Goal: Find specific page/section: Find specific page/section

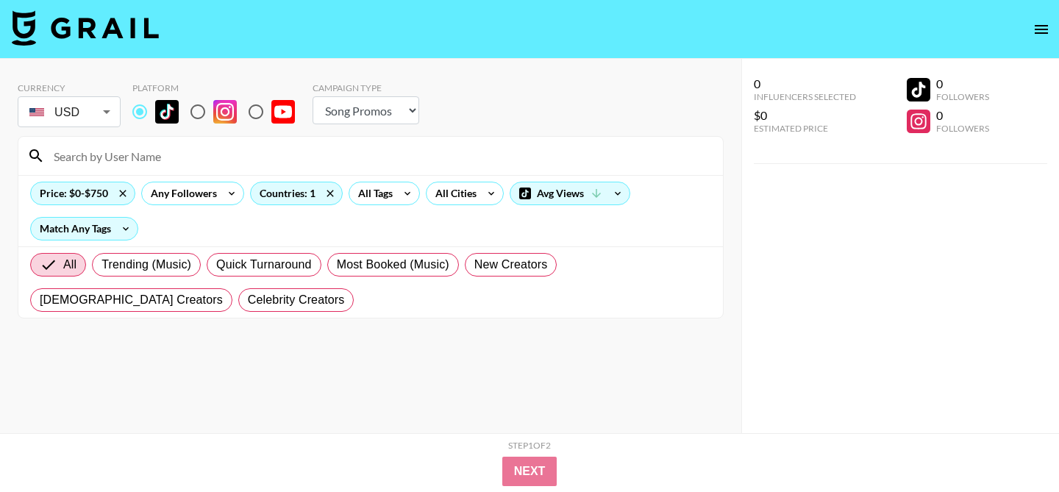
select select "Song"
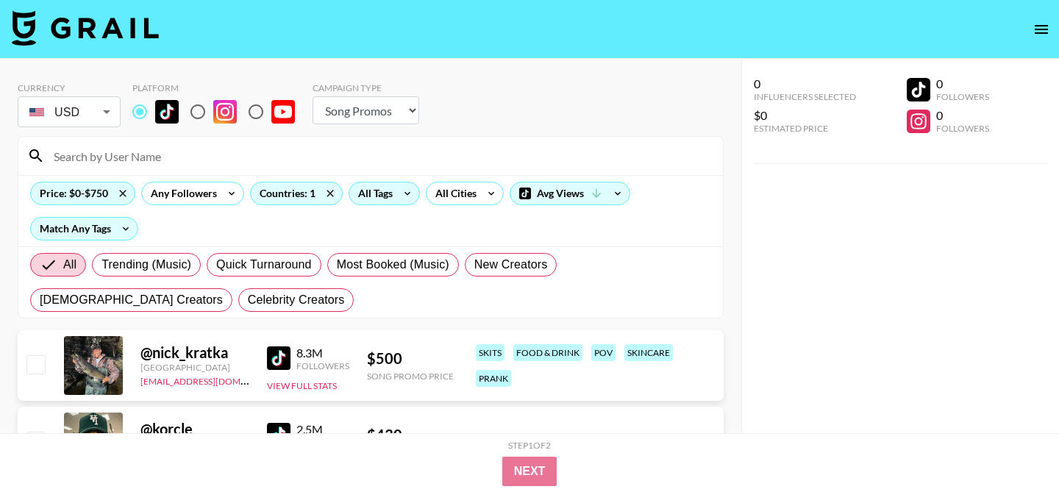
click at [371, 188] on div "All Tags" at bounding box center [372, 193] width 46 height 22
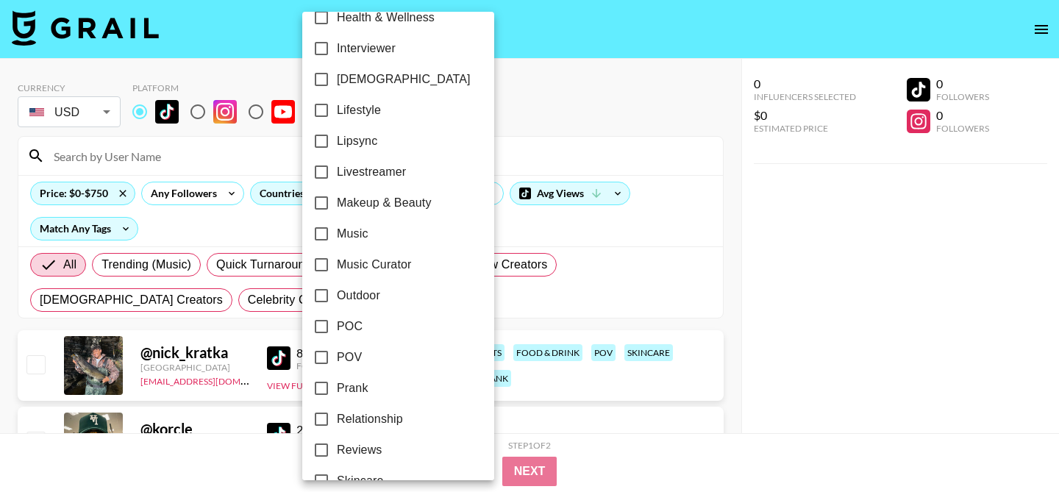
scroll to position [677, 0]
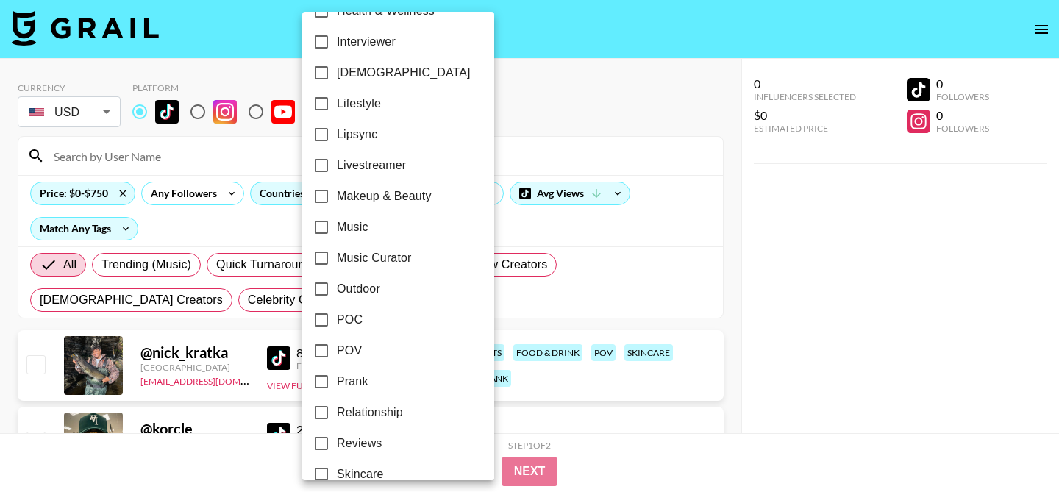
click at [321, 321] on input "POC" at bounding box center [321, 320] width 31 height 31
checkbox input "true"
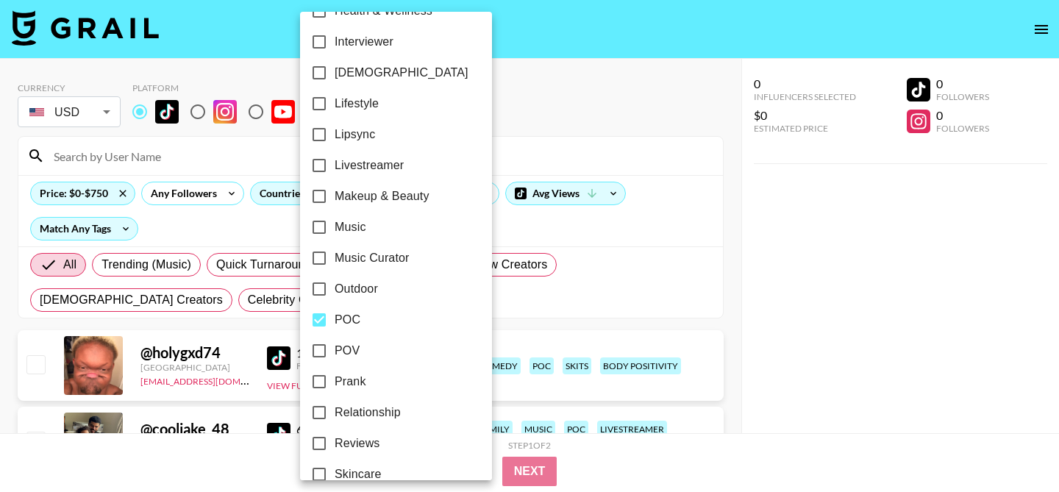
click at [508, 144] on div at bounding box center [529, 246] width 1059 height 492
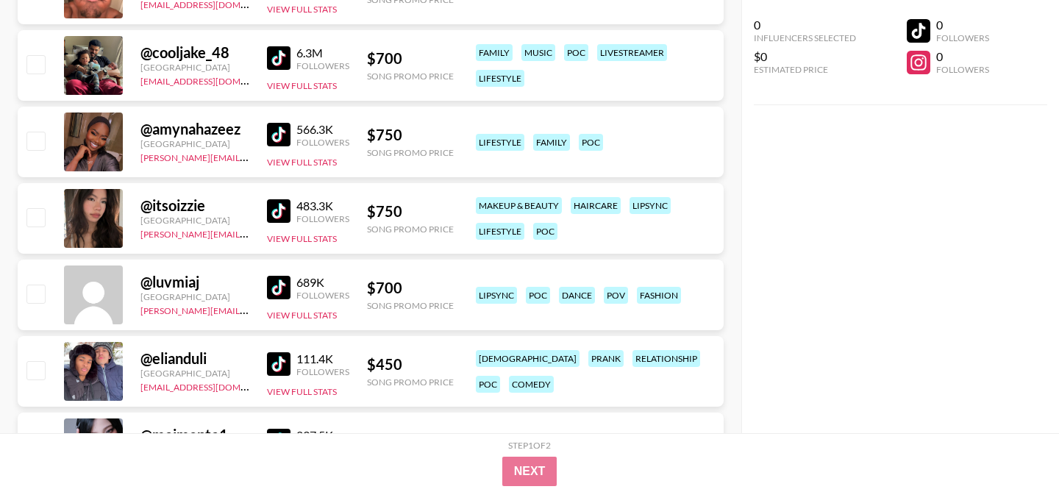
scroll to position [400, 0]
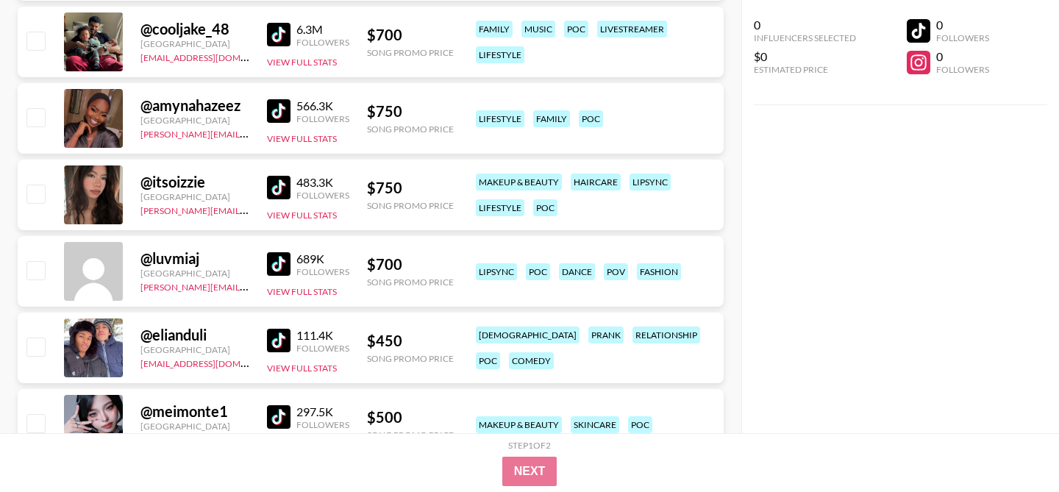
click at [276, 107] on img at bounding box center [279, 111] width 24 height 24
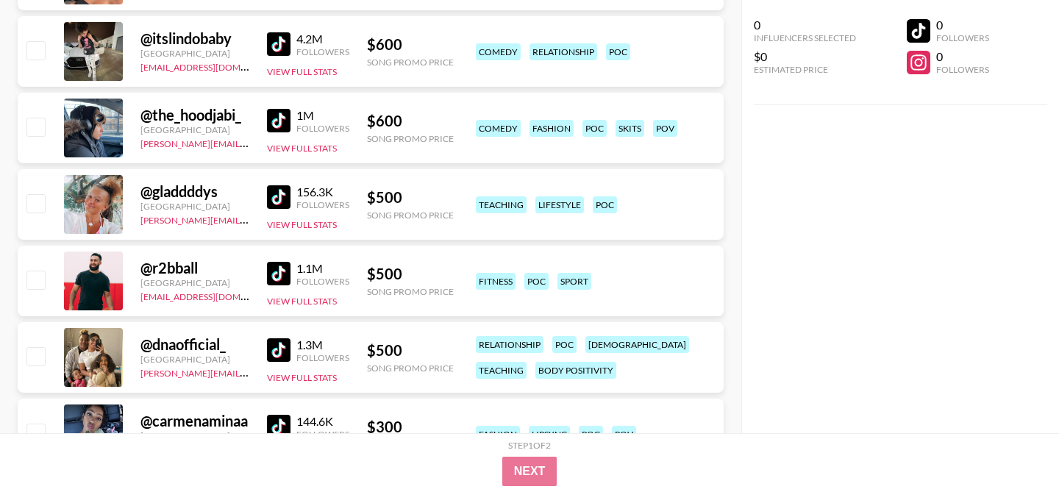
scroll to position [1234, 0]
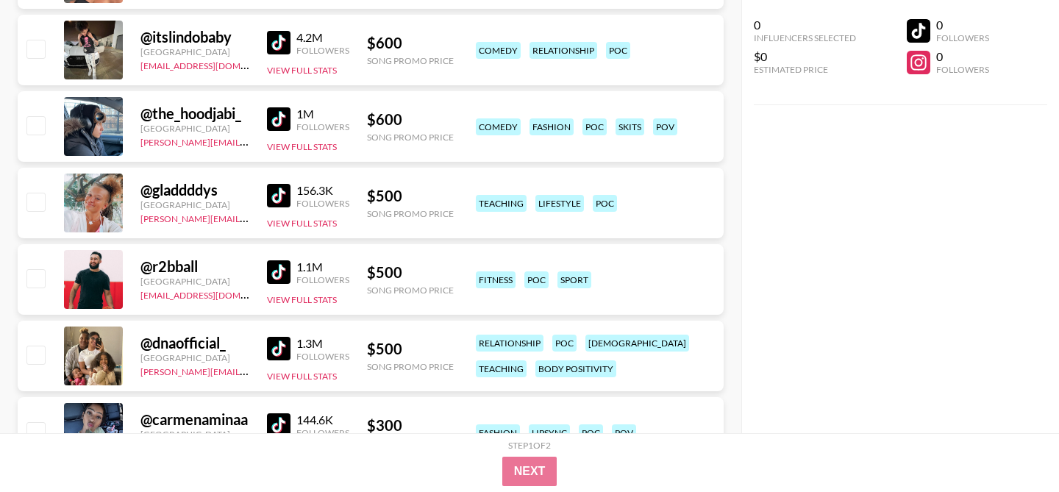
click at [285, 191] on img at bounding box center [279, 196] width 24 height 24
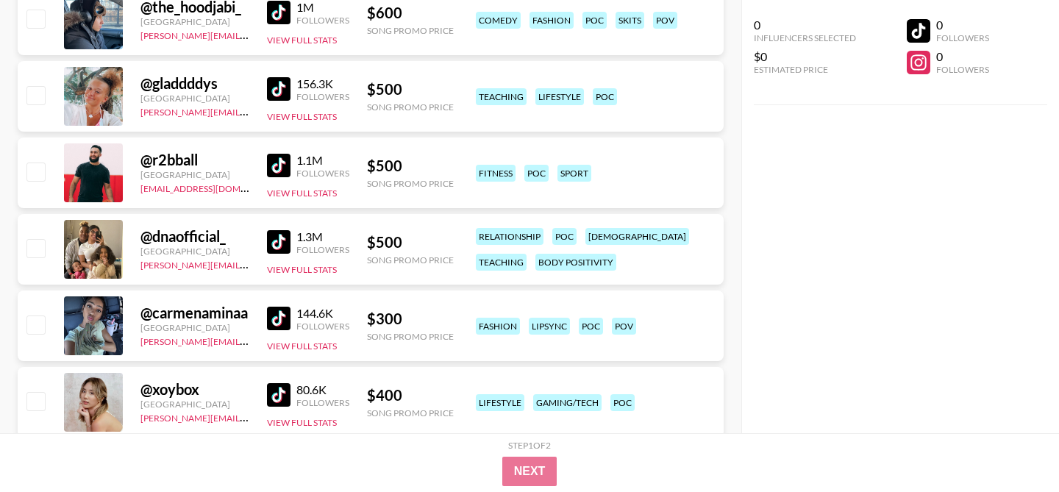
scroll to position [1340, 0]
click at [282, 323] on img at bounding box center [279, 319] width 24 height 24
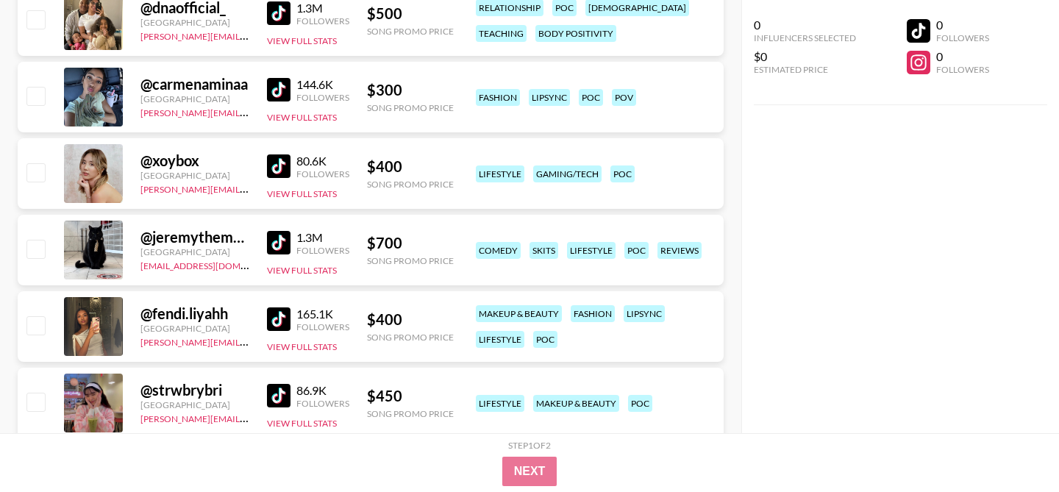
scroll to position [1595, 0]
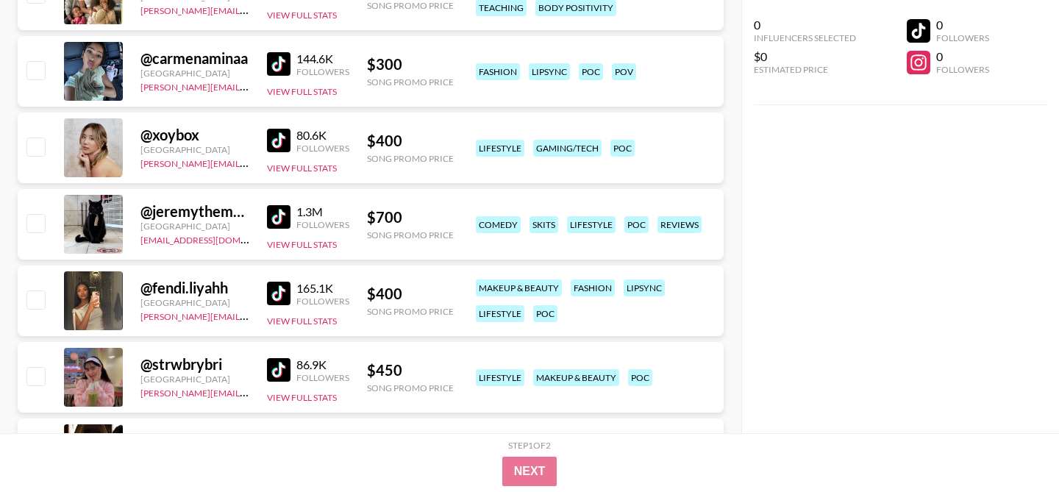
click at [282, 293] on img at bounding box center [279, 294] width 24 height 24
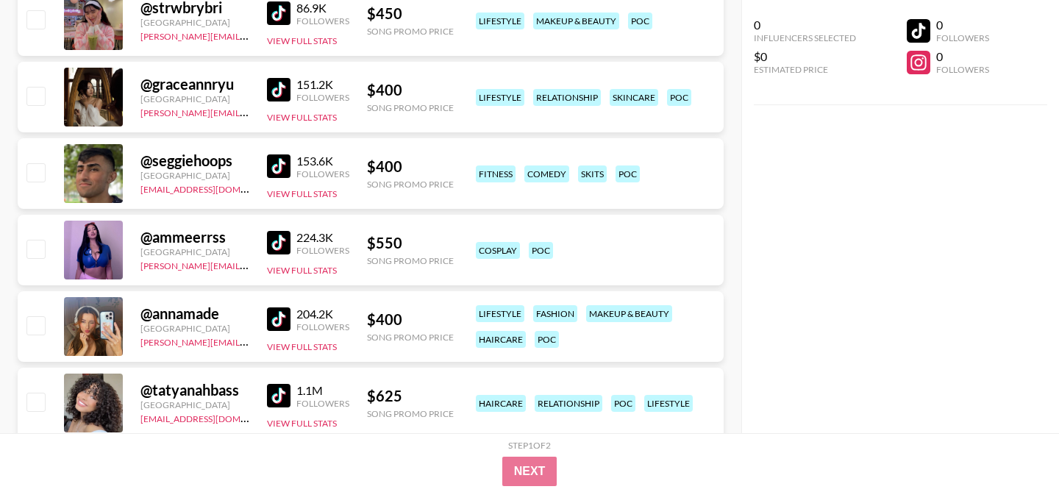
scroll to position [1951, 0]
click at [271, 254] on img at bounding box center [279, 244] width 24 height 24
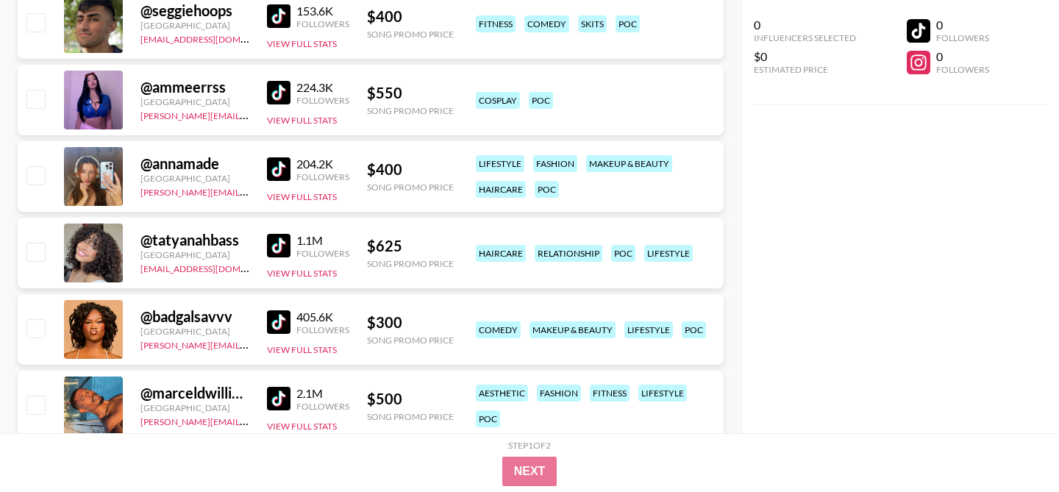
scroll to position [2104, 0]
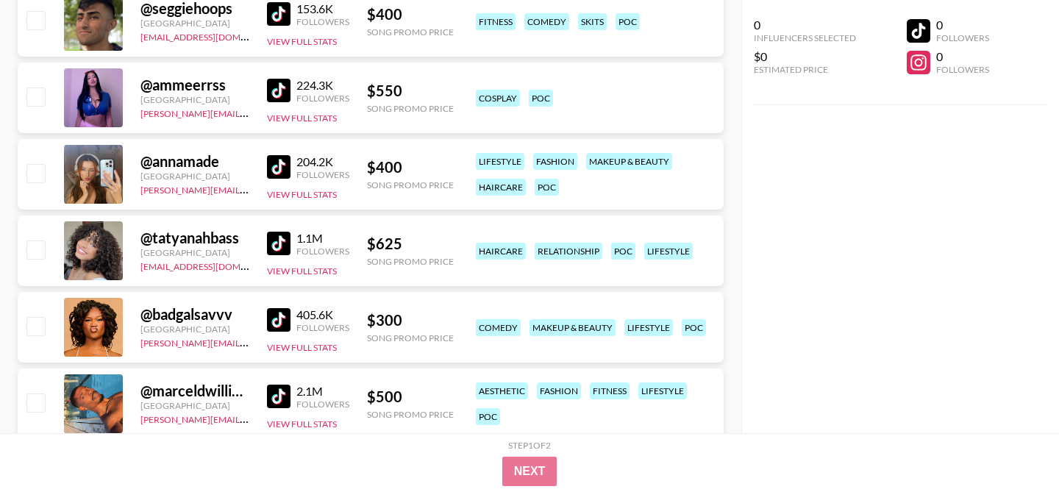
click at [272, 243] on img at bounding box center [279, 244] width 24 height 24
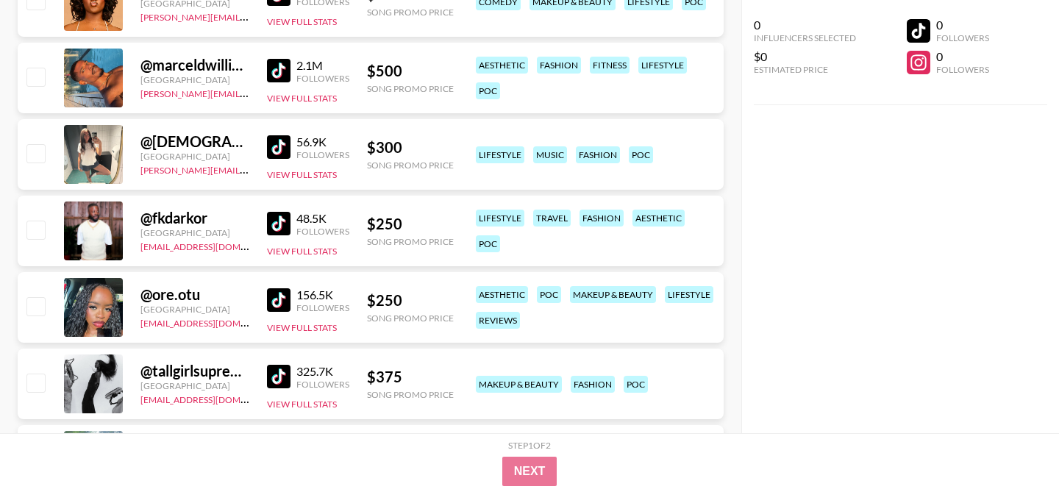
scroll to position [2533, 0]
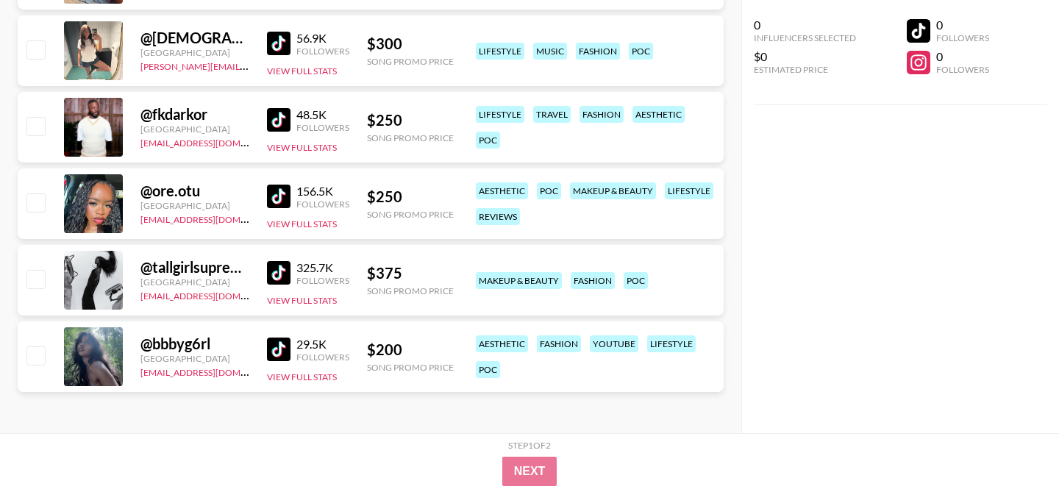
click at [281, 195] on img at bounding box center [279, 197] width 24 height 24
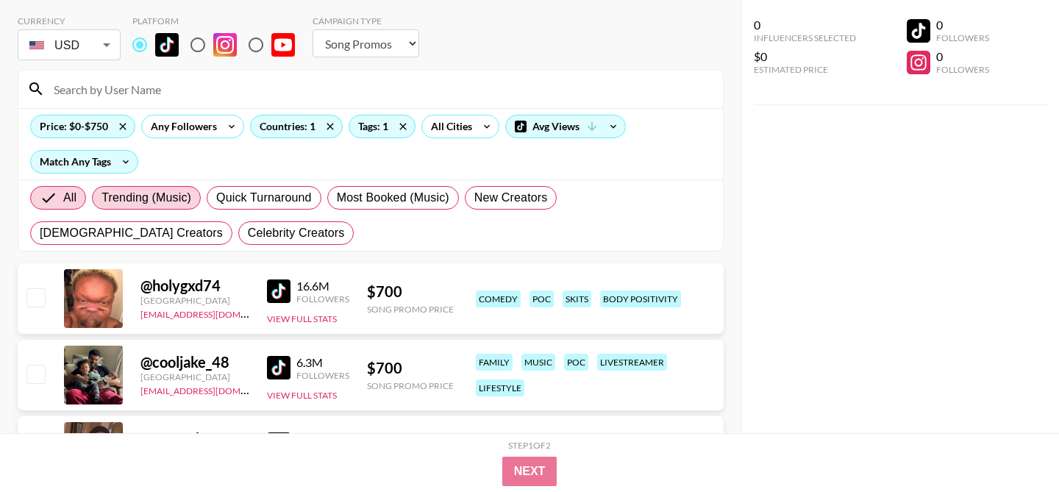
scroll to position [0, 0]
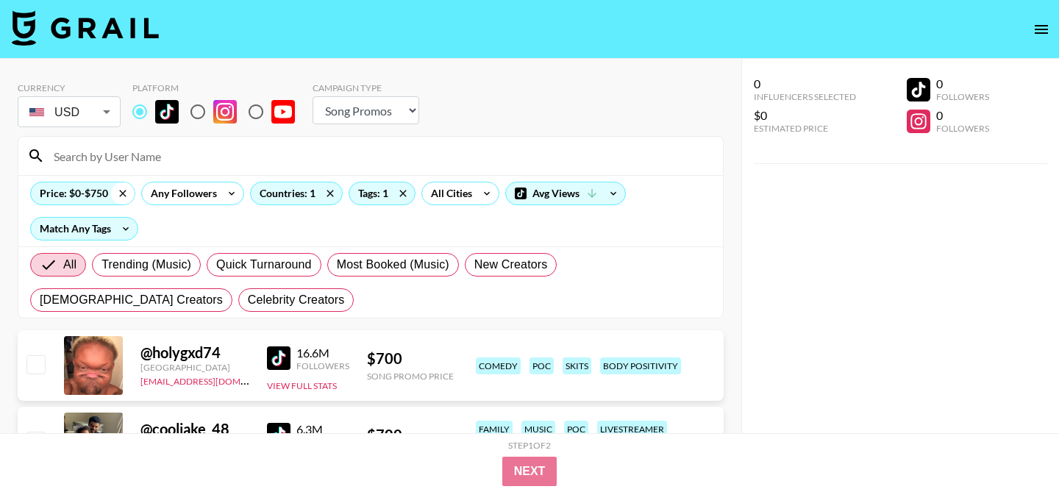
click at [117, 188] on icon at bounding box center [123, 193] width 24 height 22
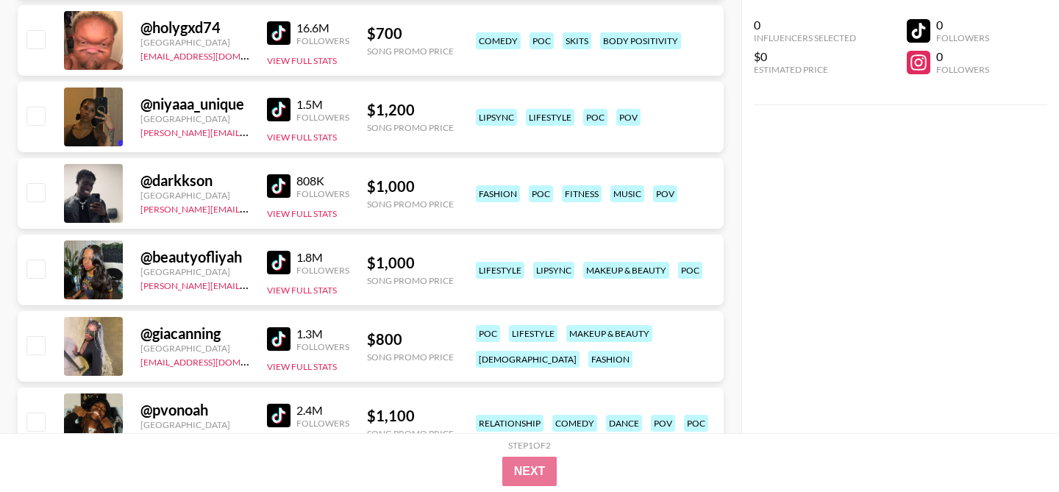
scroll to position [481, 0]
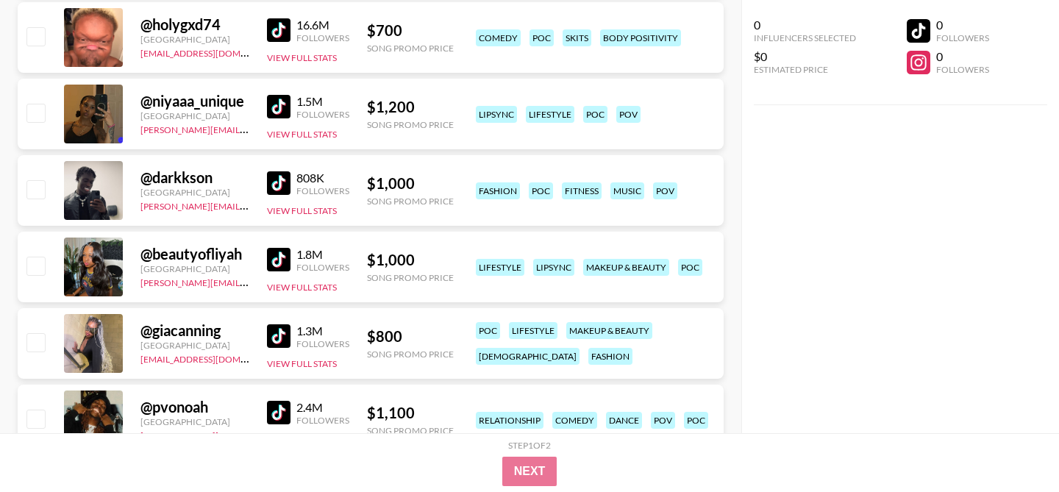
click at [282, 258] on img at bounding box center [279, 260] width 24 height 24
click at [281, 336] on img at bounding box center [279, 336] width 24 height 24
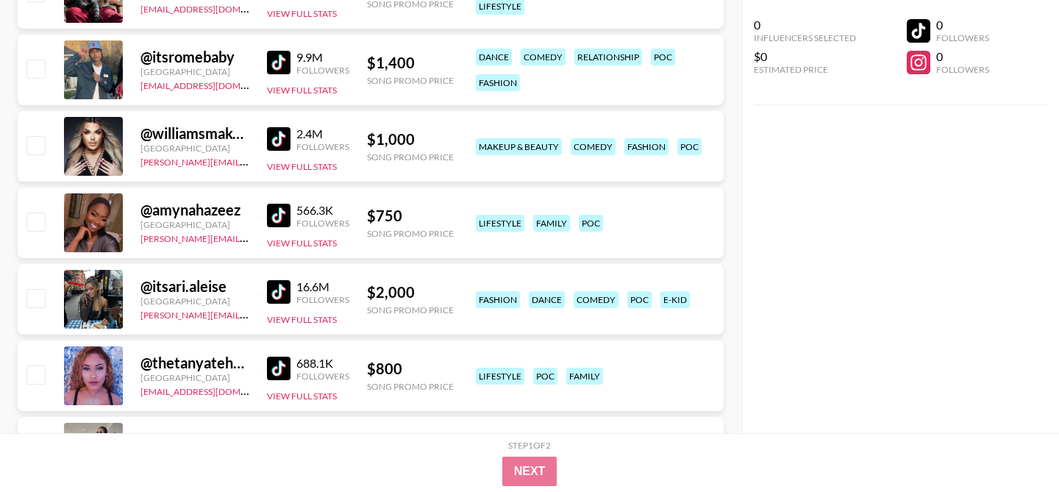
scroll to position [994, 0]
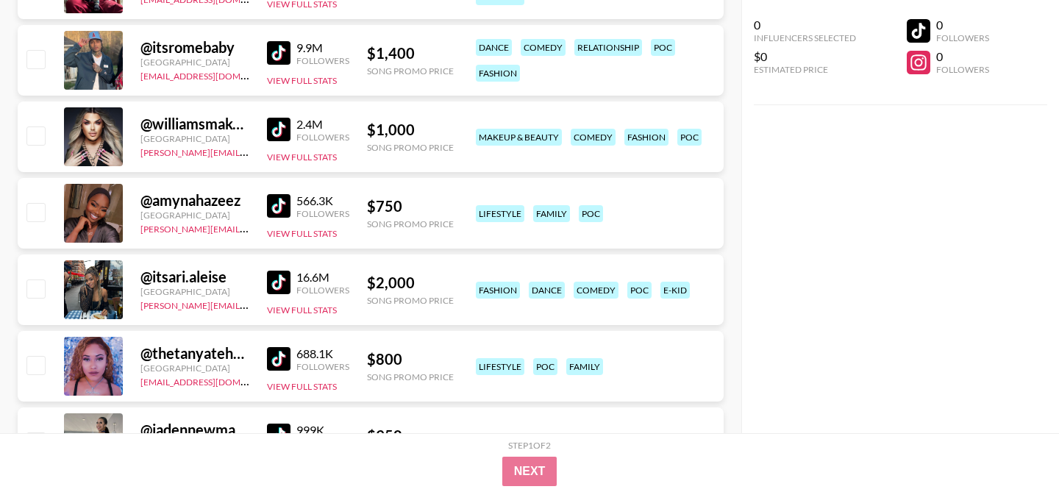
click at [282, 206] on img at bounding box center [279, 206] width 24 height 24
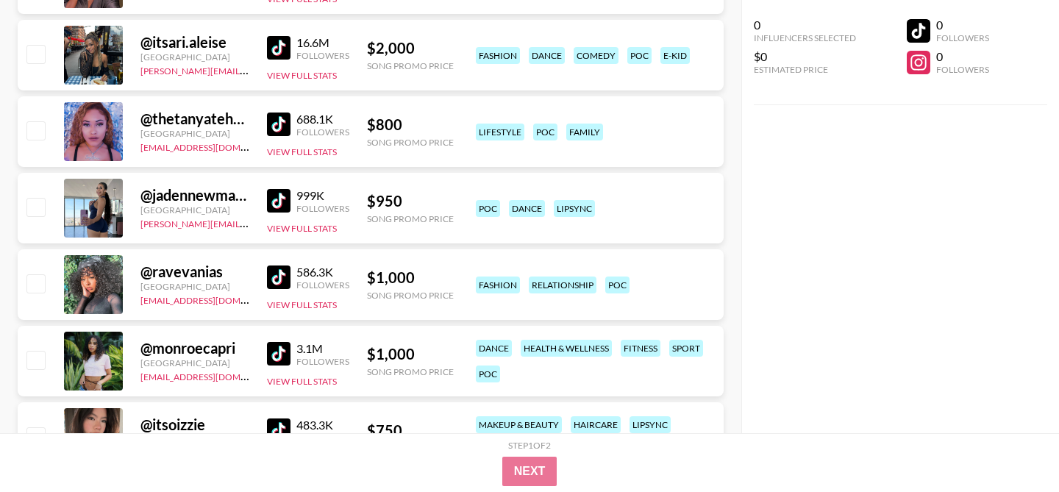
scroll to position [1232, 0]
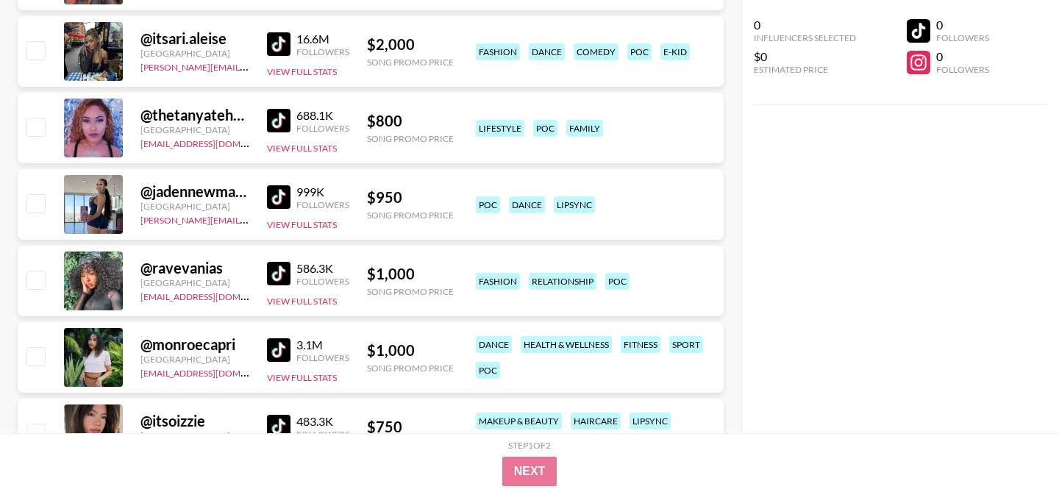
click at [284, 198] on img at bounding box center [279, 197] width 24 height 24
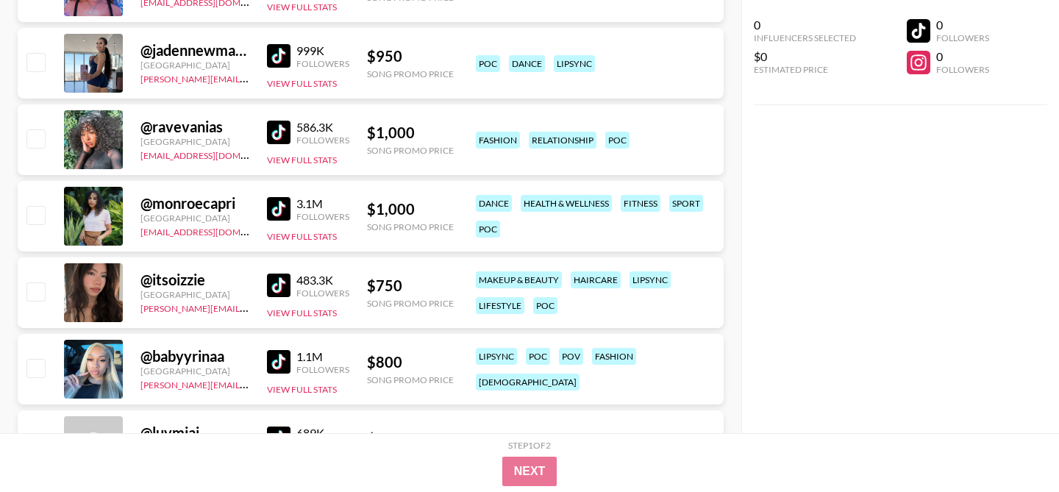
scroll to position [1376, 0]
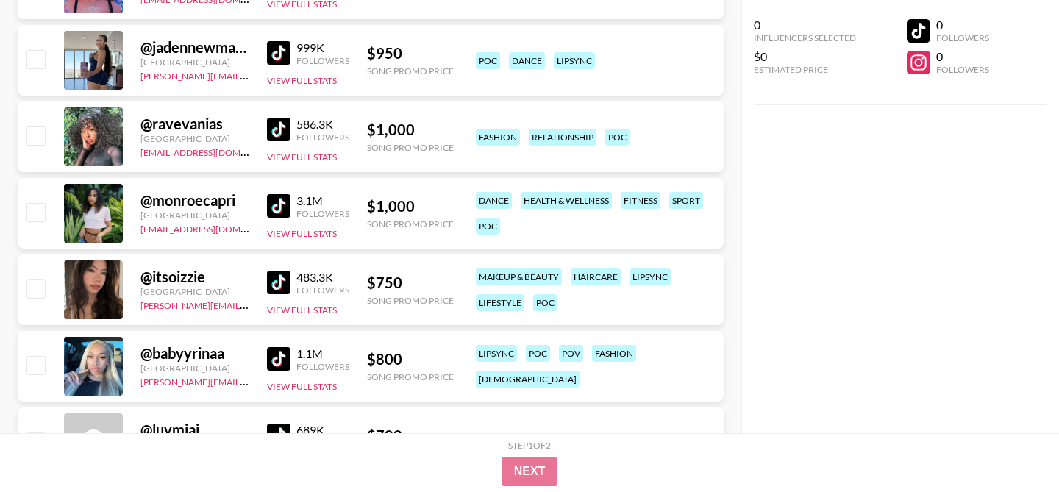
click at [280, 274] on img at bounding box center [279, 283] width 24 height 24
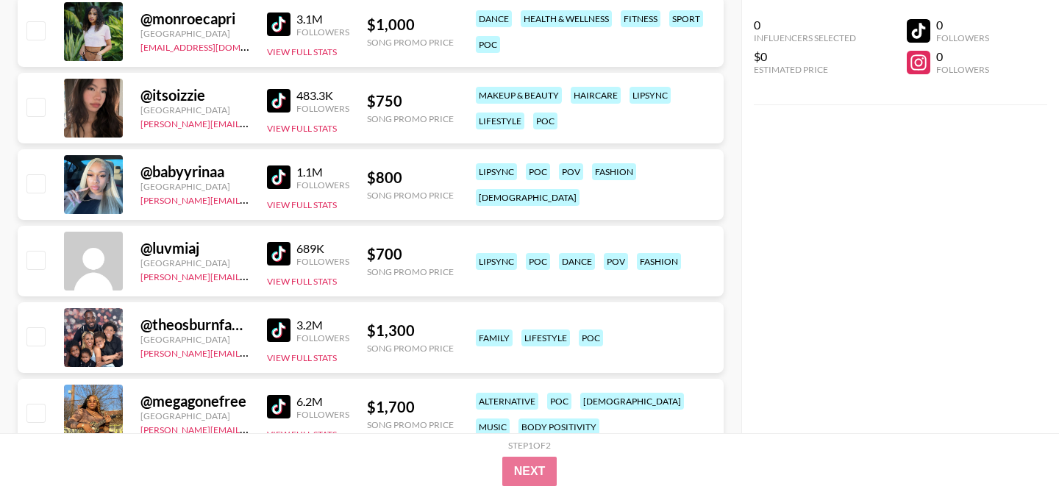
scroll to position [1568, 0]
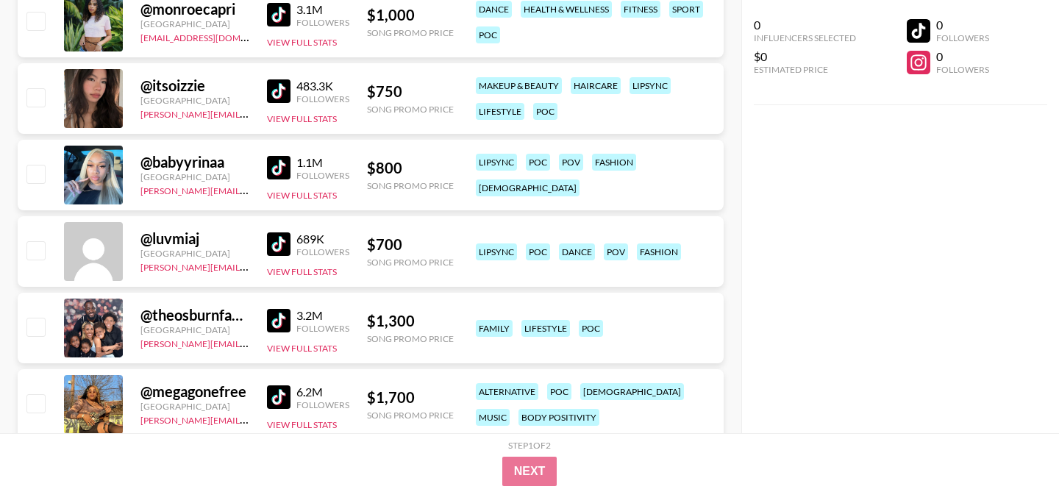
click at [277, 234] on img at bounding box center [279, 244] width 24 height 24
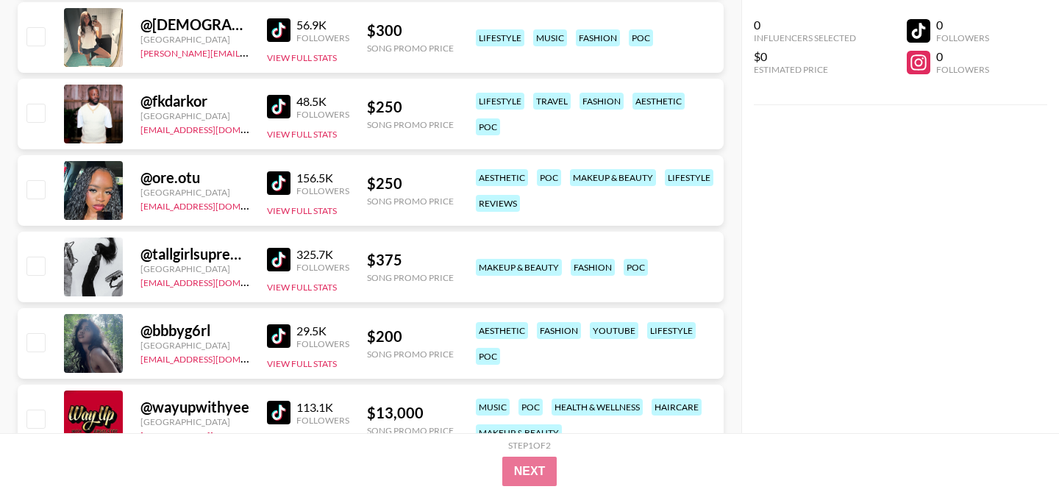
scroll to position [4386, 0]
